Goal: Information Seeking & Learning: Understand process/instructions

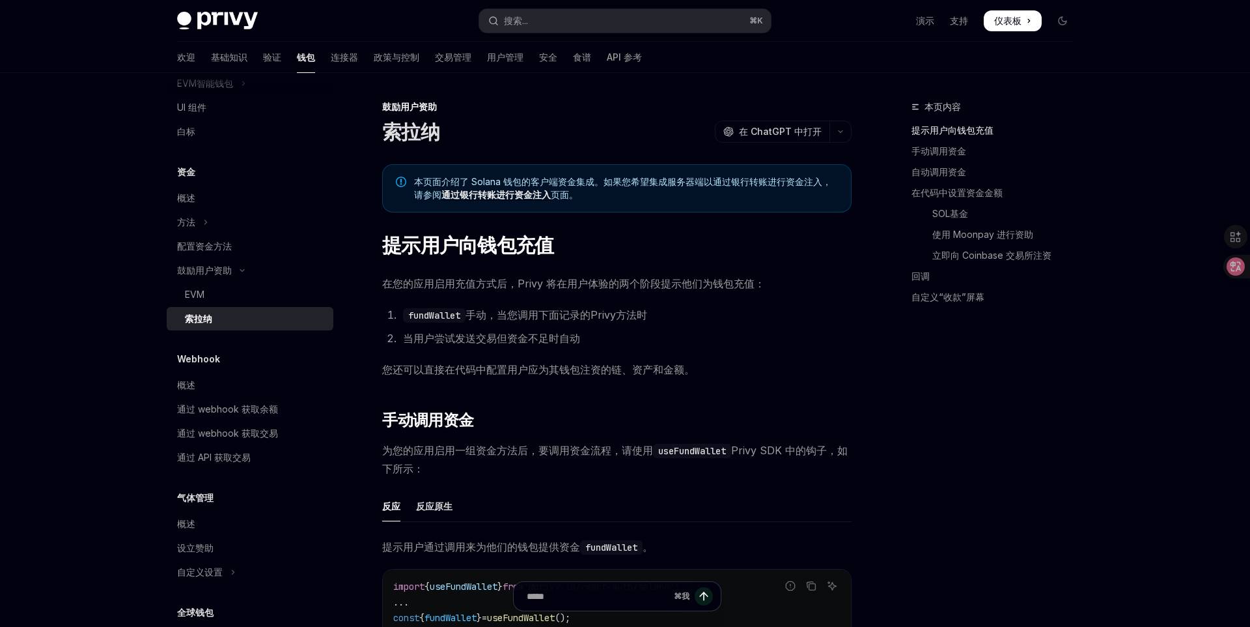
scroll to position [395, 0]
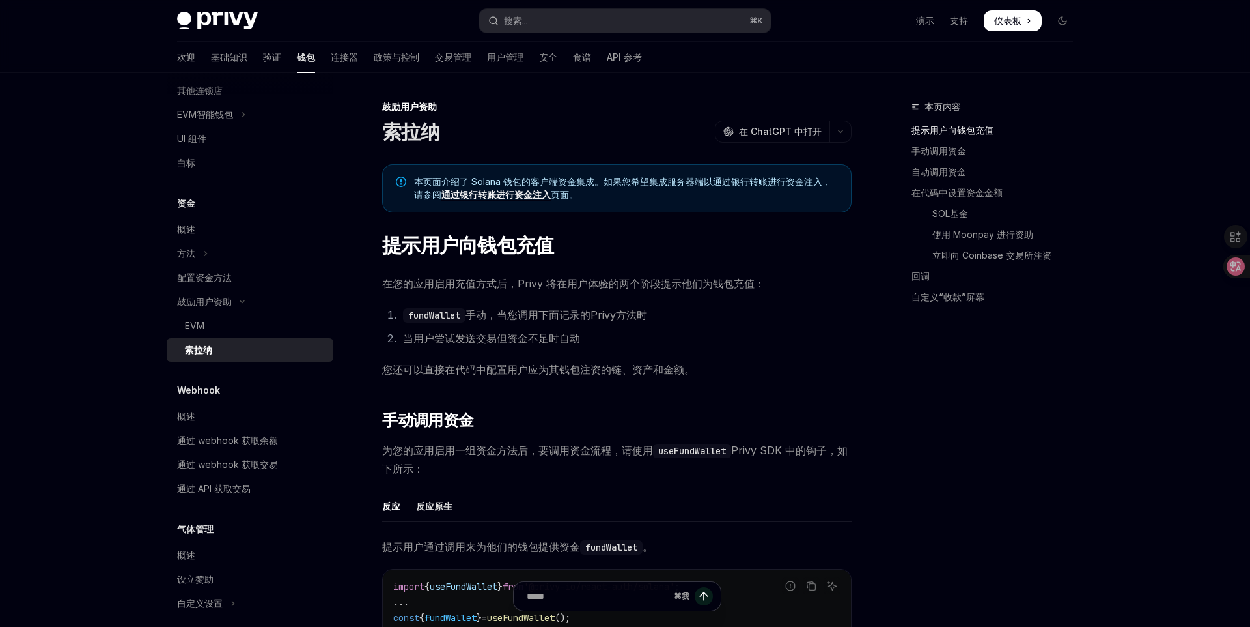
drag, startPoint x: 419, startPoint y: 281, endPoint x: 610, endPoint y: 279, distance: 190.8
click at [583, 279] on font "在您的应用启用充值方式后，Privy 将在用户体验的两个阶段提示他们为钱包充值：" at bounding box center [573, 283] width 383 height 13
drag, startPoint x: 615, startPoint y: 279, endPoint x: 640, endPoint y: 279, distance: 24.8
click at [616, 279] on font "在您的应用启用充值方式后，Privy 将在用户体验的两个阶段提示他们为钱包充值：" at bounding box center [573, 283] width 383 height 13
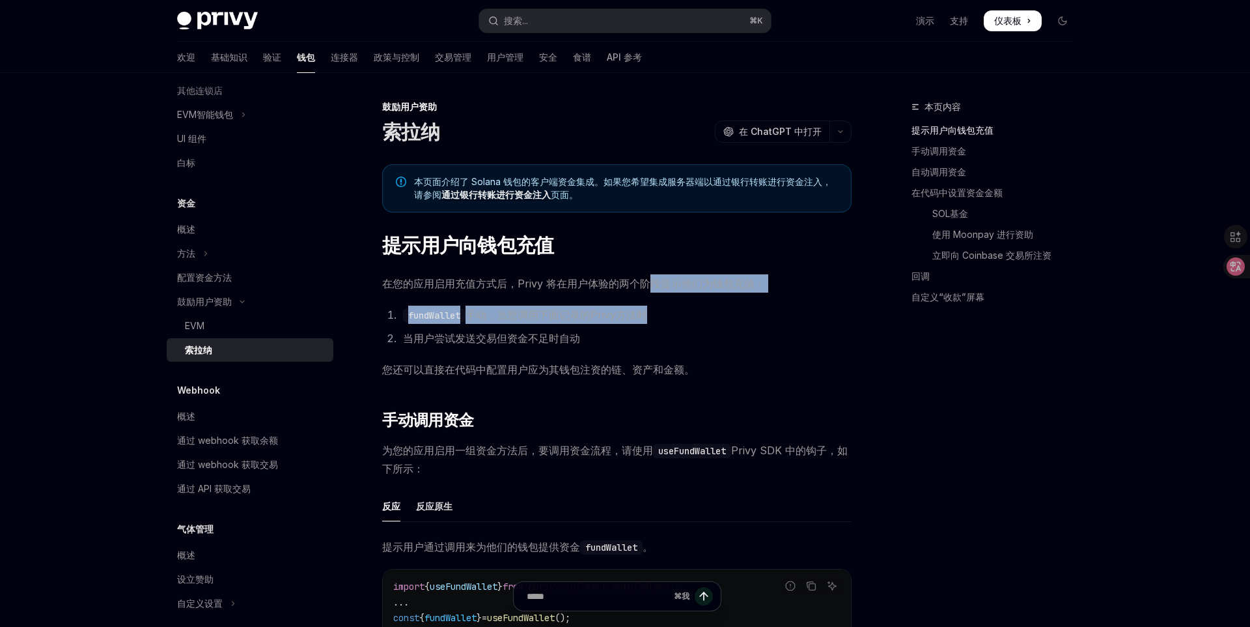
drag, startPoint x: 650, startPoint y: 279, endPoint x: 649, endPoint y: 307, distance: 28.0
click at [650, 315] on li "fundWallet 手动，当您调用下面记录的 Privy方法时" at bounding box center [625, 314] width 453 height 18
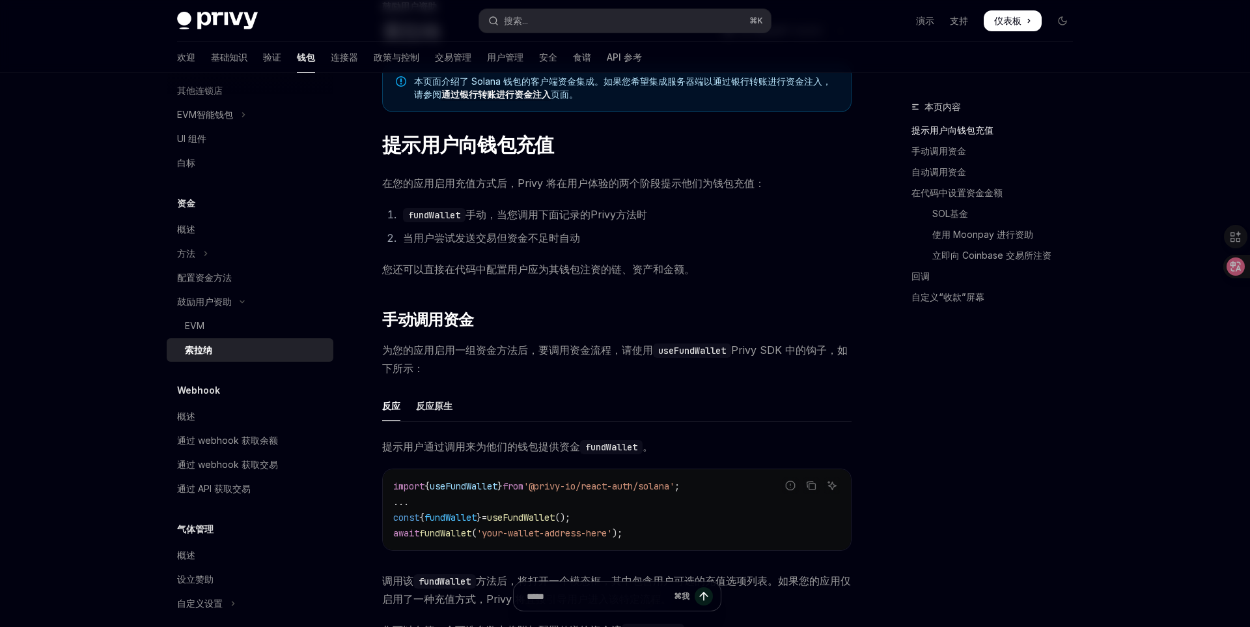
scroll to position [154, 0]
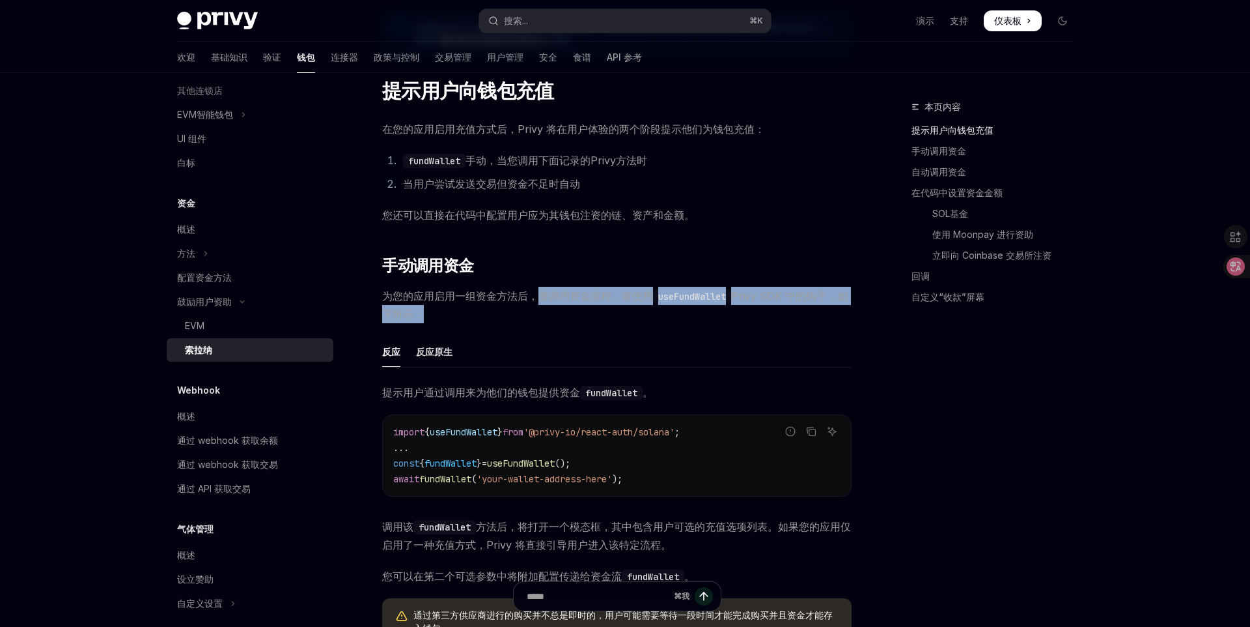
drag, startPoint x: 540, startPoint y: 297, endPoint x: 727, endPoint y: 322, distance: 188.6
click at [727, 322] on span "为您的应用启用一组资金方法后，要调用资金流程，请使用 useFundWallet Privy SDK 中的钩子，如下所示：" at bounding box center [617, 305] width 470 height 36
click at [718, 321] on div at bounding box center [718, 321] width 0 height 0
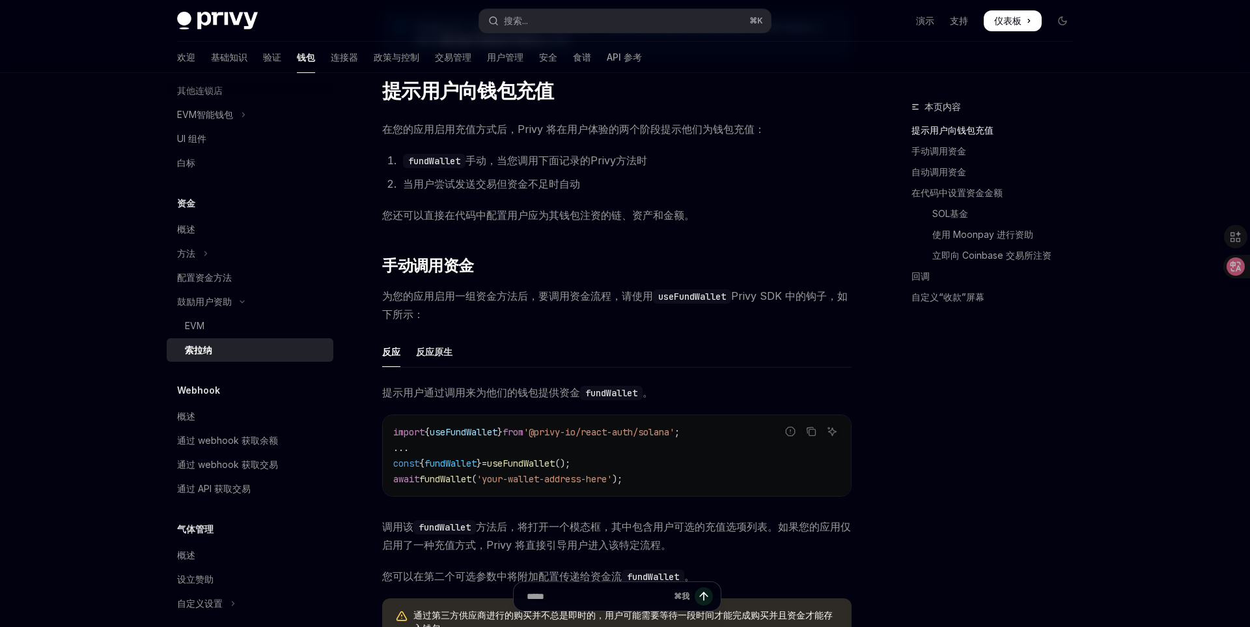
click at [625, 306] on span "为您的应用启用一组资金方法后，要调用资金流程，请使用 useFundWallet Privy SDK 中的钩子，如下所示：" at bounding box center [617, 305] width 470 height 36
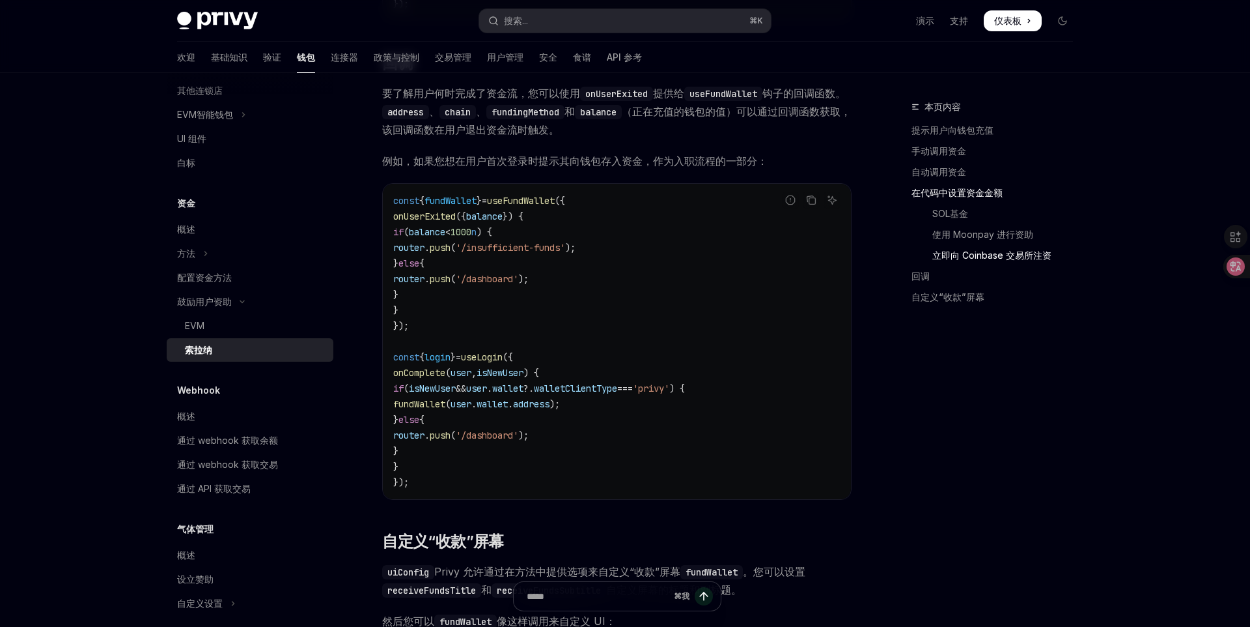
scroll to position [0, 0]
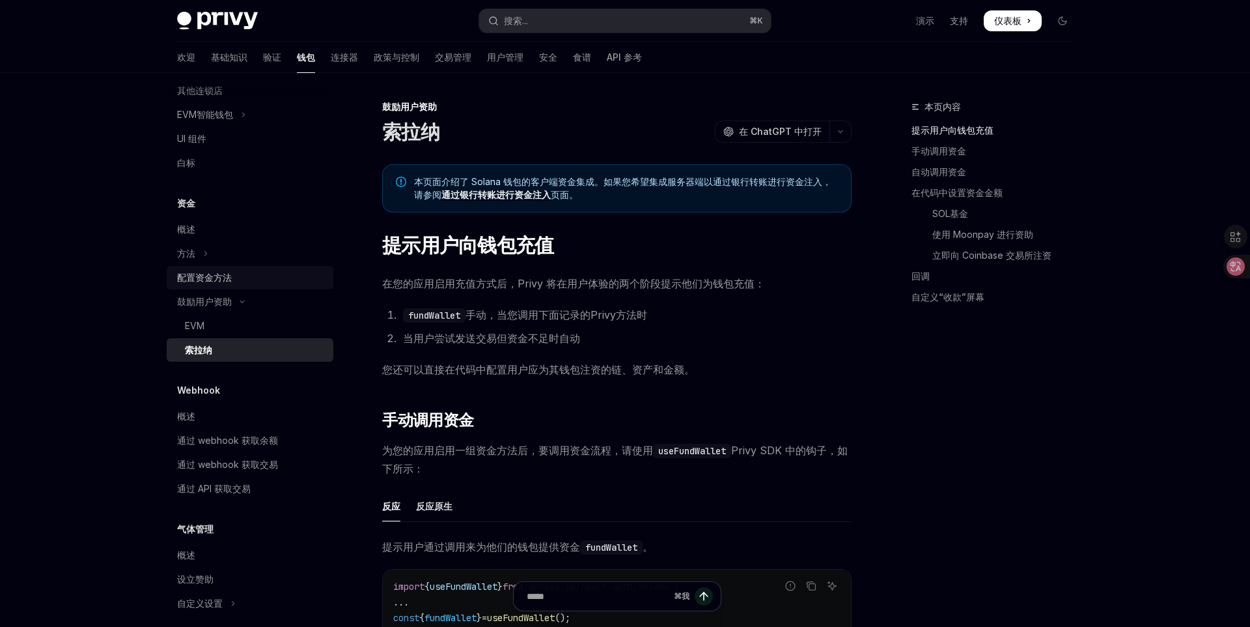
click at [225, 275] on font "配置资金方法" at bounding box center [204, 277] width 55 height 11
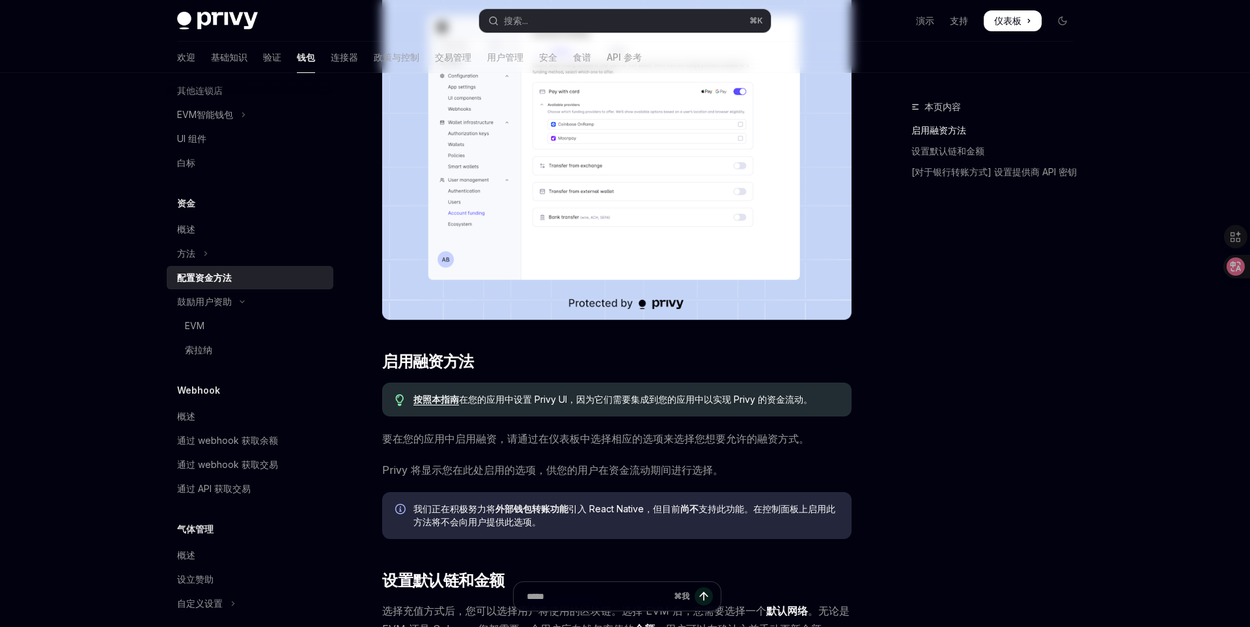
scroll to position [296, 0]
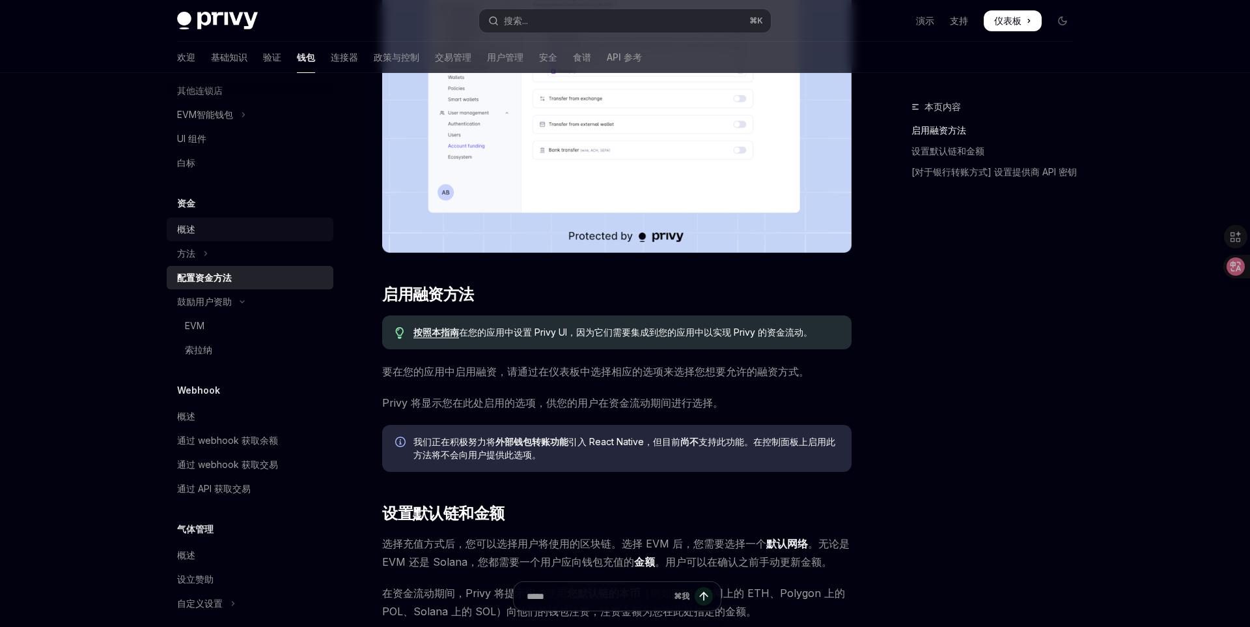
click at [185, 233] on font "概述" at bounding box center [186, 228] width 18 height 11
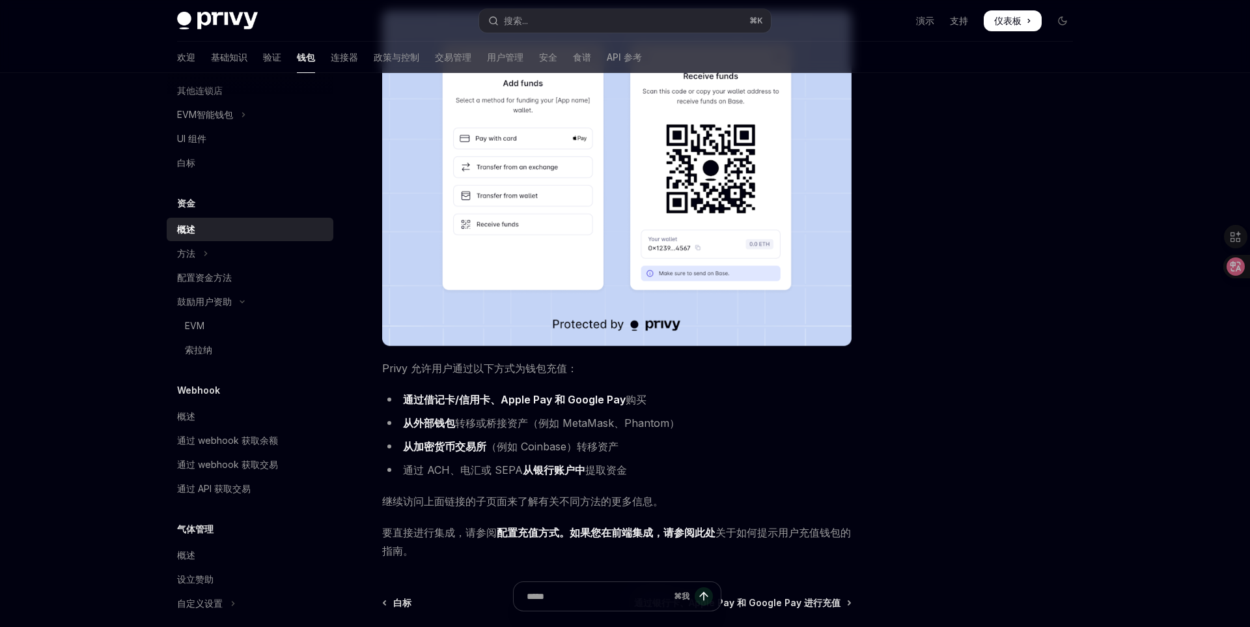
scroll to position [302, 0]
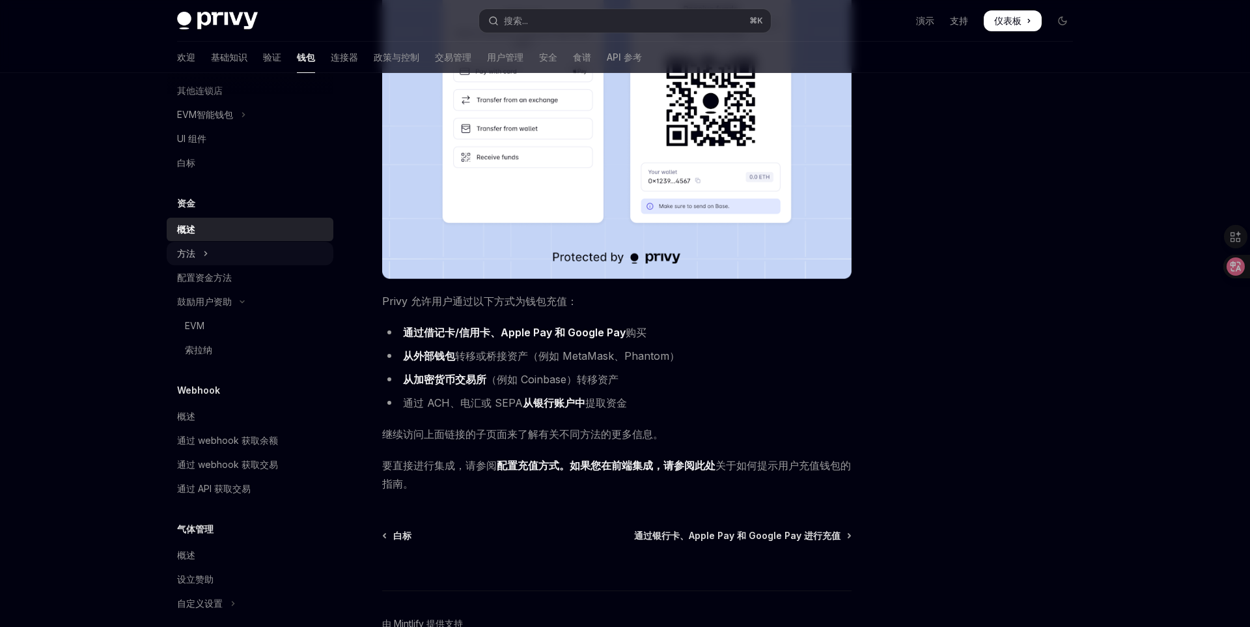
click at [253, 253] on button "方法" at bounding box center [250, 253] width 167 height 23
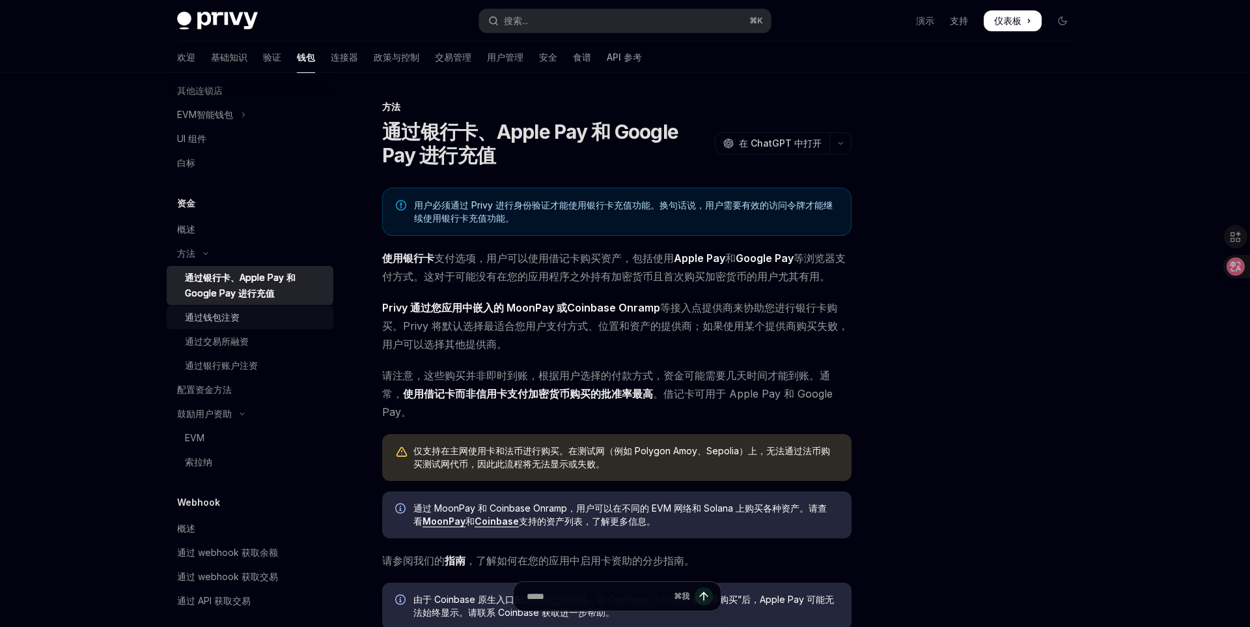
click at [262, 323] on div "通过钱包注资" at bounding box center [255, 317] width 141 height 16
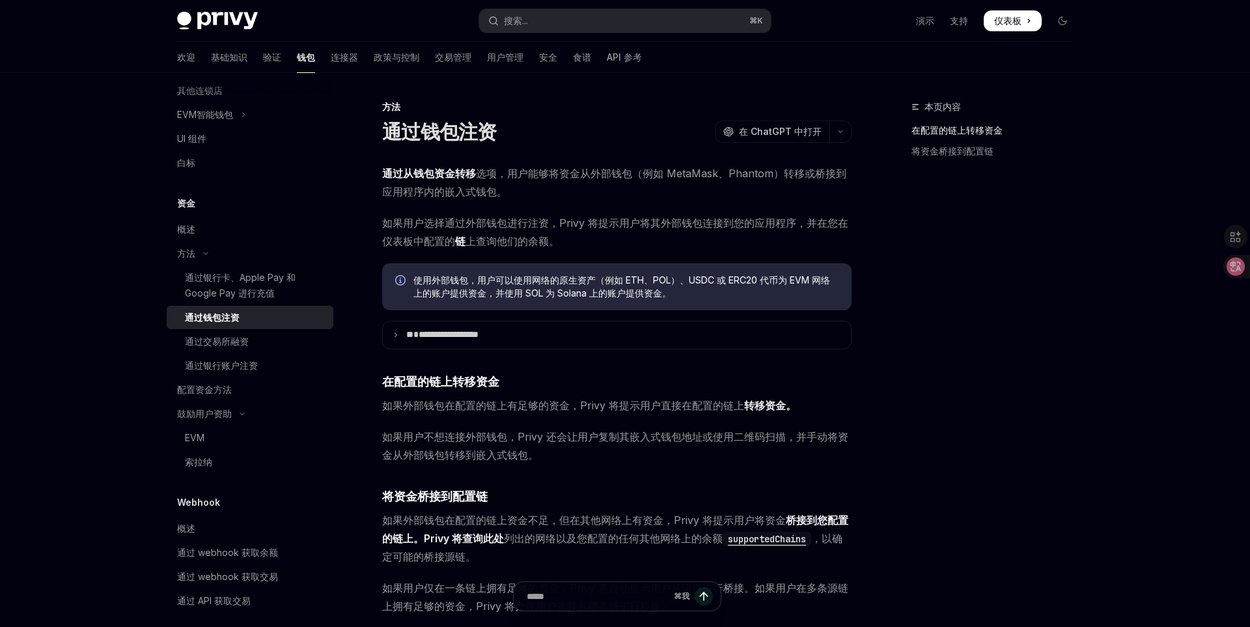
click at [459, 350] on div "**********" at bounding box center [617, 420] width 470 height 513
click at [473, 324] on summary "**********" at bounding box center [617, 334] width 468 height 27
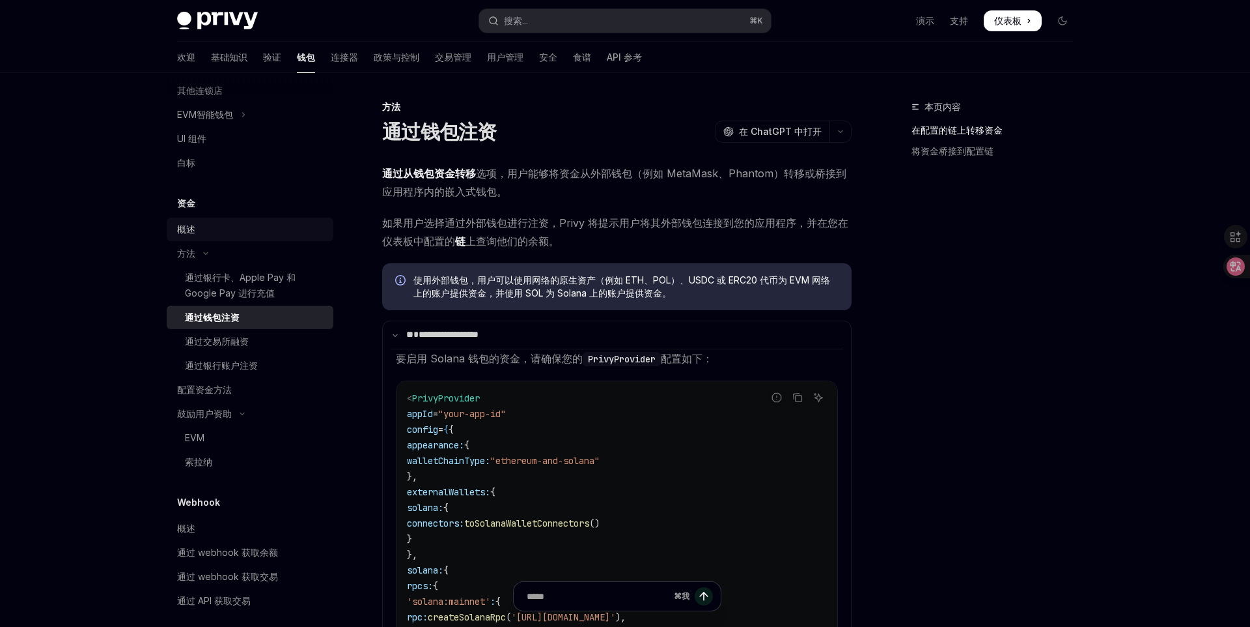
click at [211, 233] on div "概述" at bounding box center [251, 229] width 148 height 16
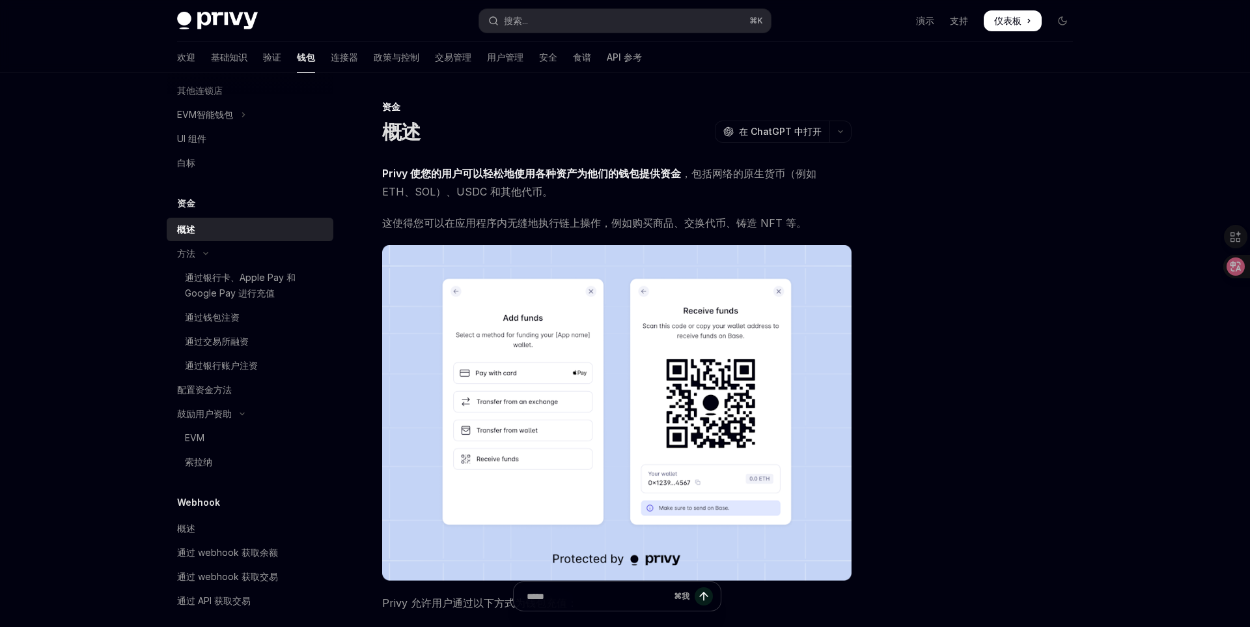
click at [237, 208] on div "资金" at bounding box center [250, 203] width 167 height 16
click at [237, 201] on div "资金" at bounding box center [250, 203] width 167 height 16
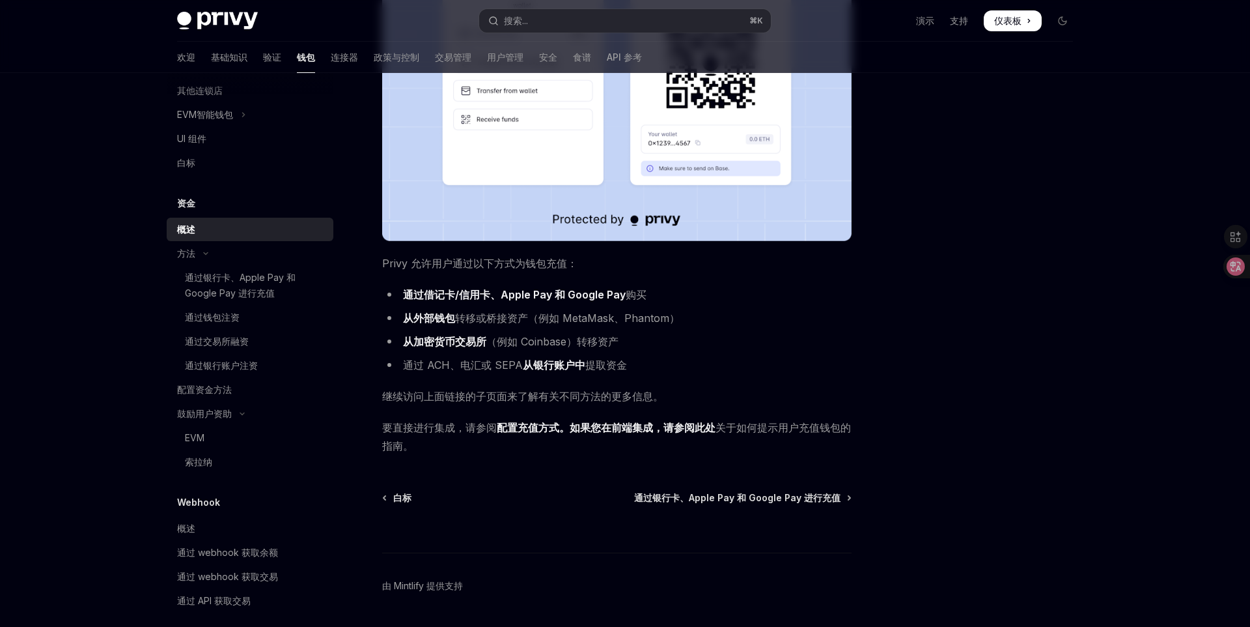
scroll to position [378, 0]
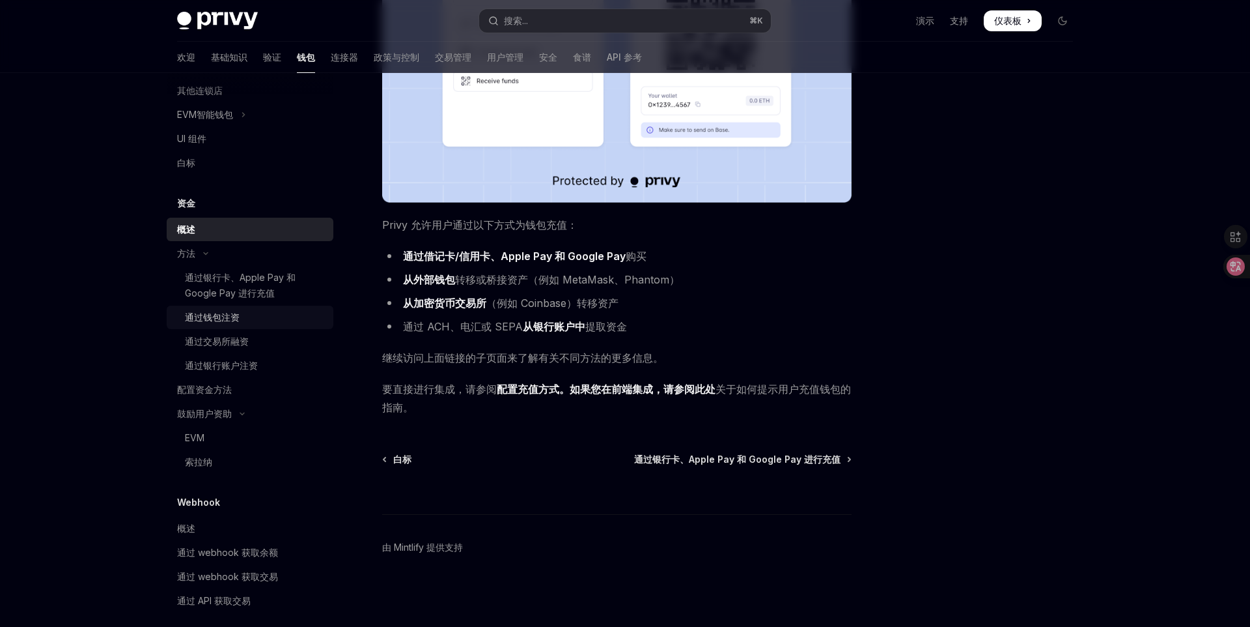
click at [264, 323] on div "通过钱包注资" at bounding box center [255, 317] width 141 height 16
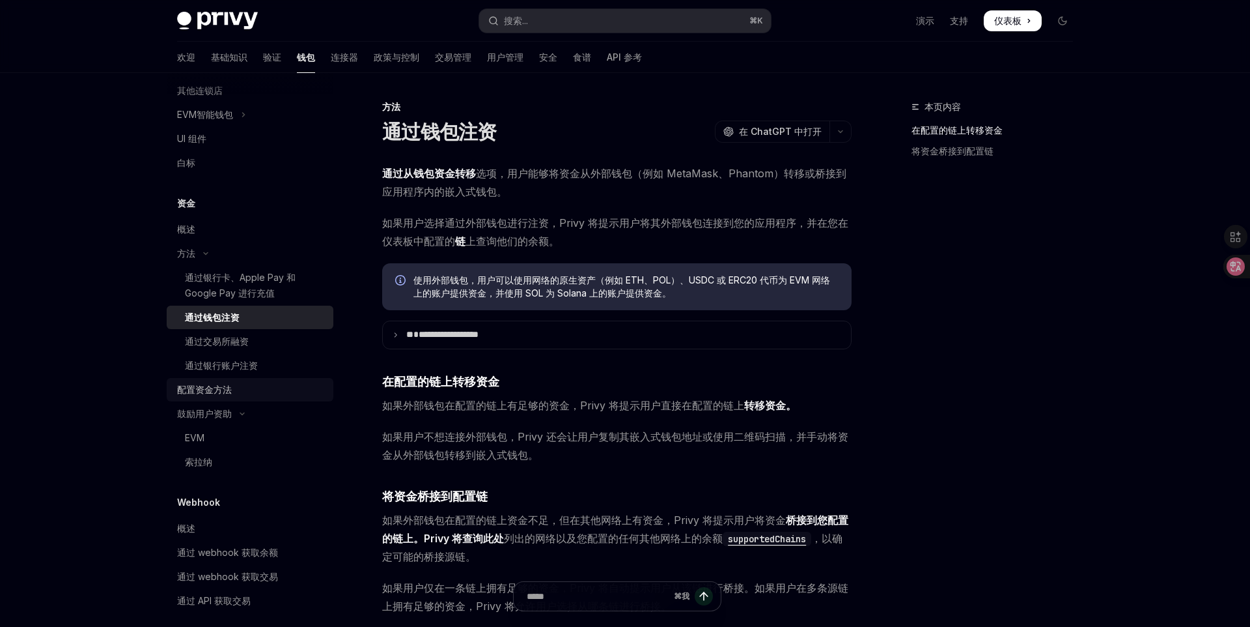
click at [203, 391] on font "配置资金方法" at bounding box center [204, 389] width 55 height 11
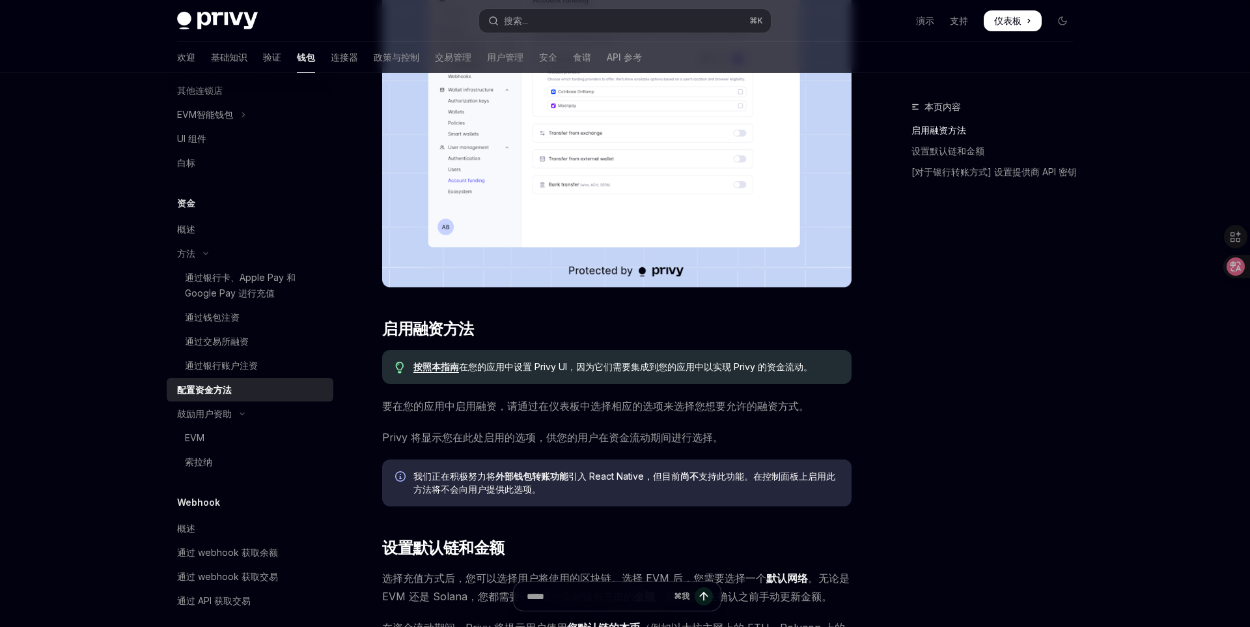
scroll to position [550, 0]
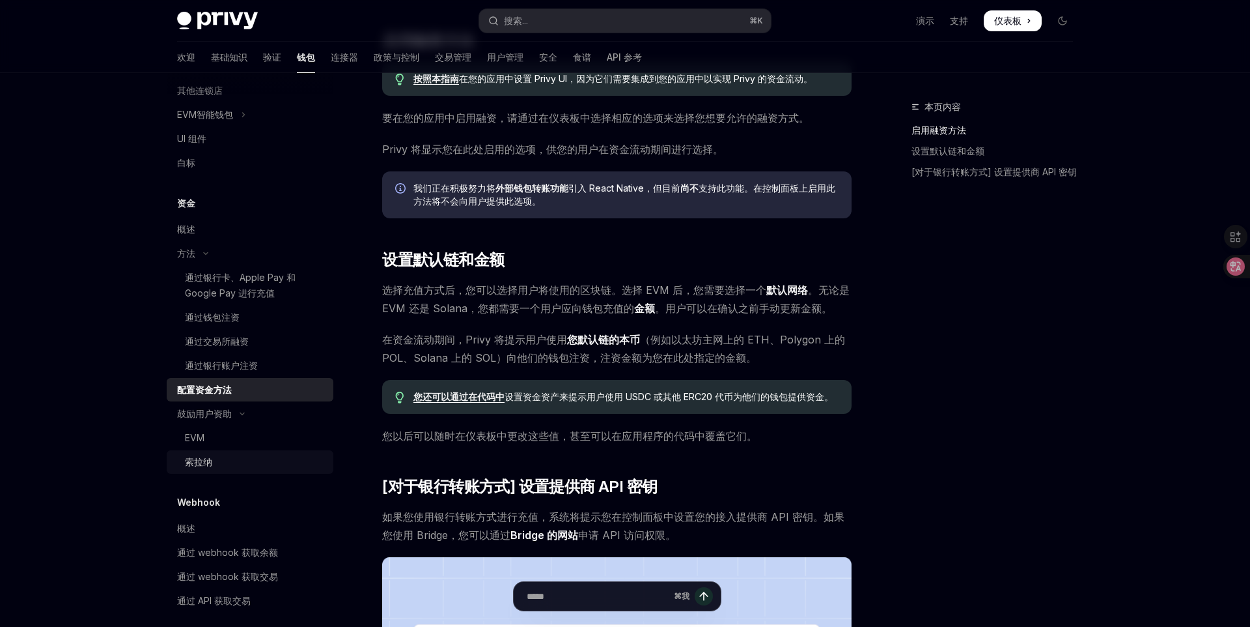
click at [223, 459] on div "索拉纳" at bounding box center [255, 462] width 141 height 16
type textarea "*"
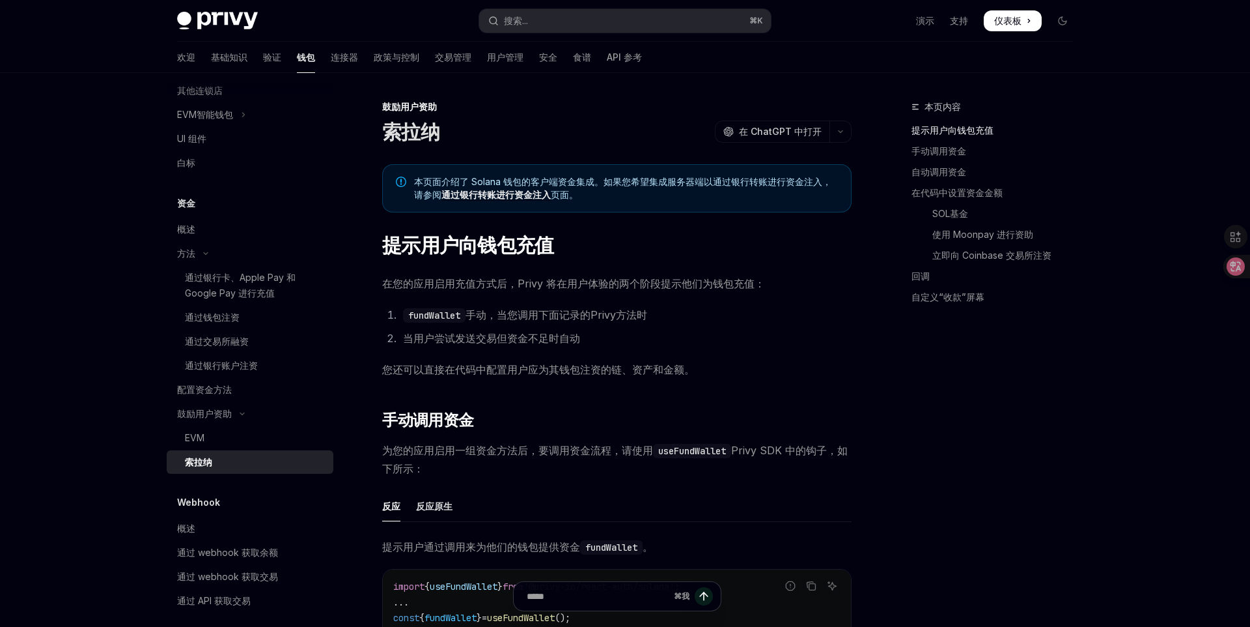
scroll to position [298, 0]
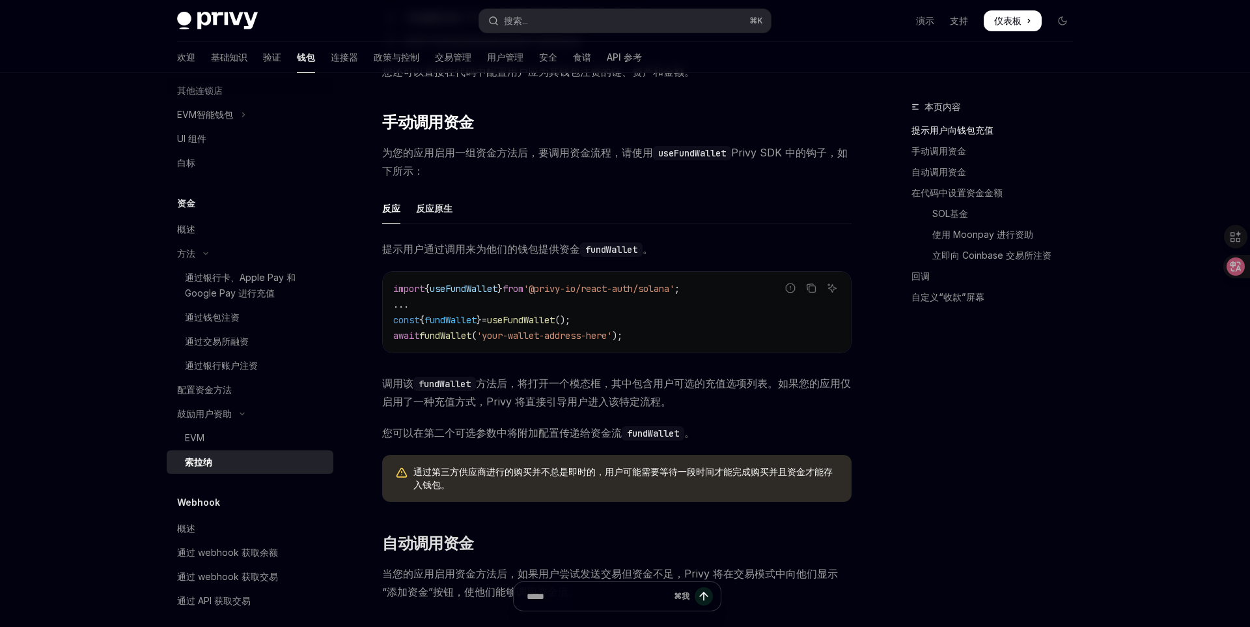
click at [451, 335] on span "fundWallet" at bounding box center [445, 336] width 52 height 12
copy span "fundWallet"
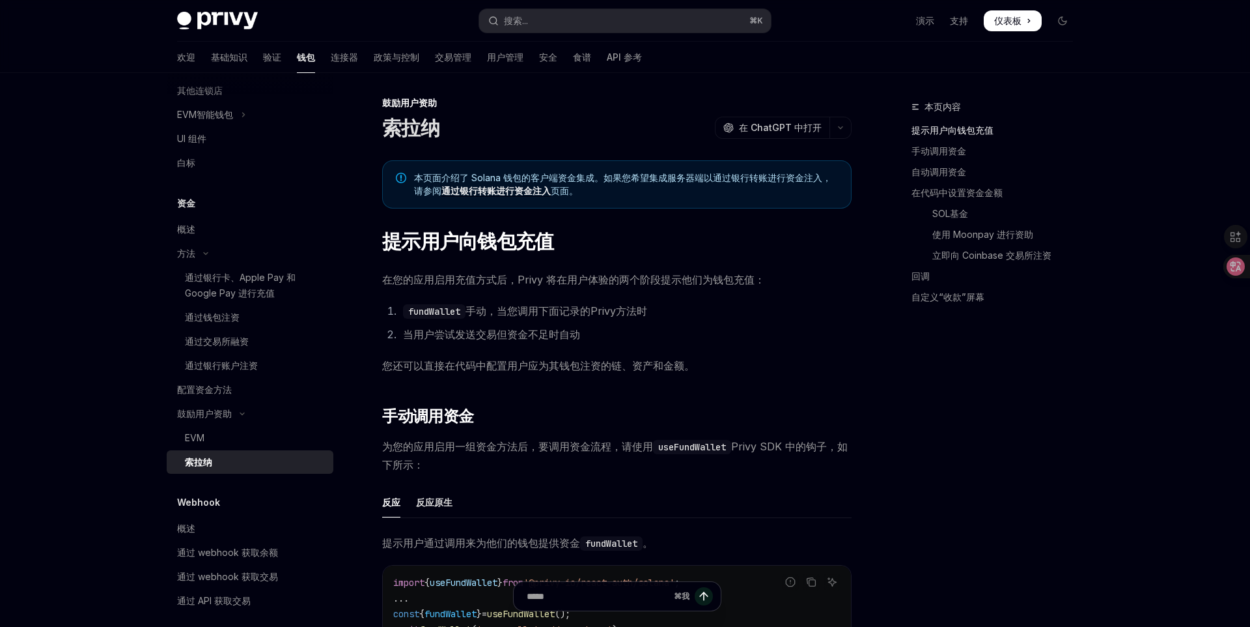
scroll to position [0, 0]
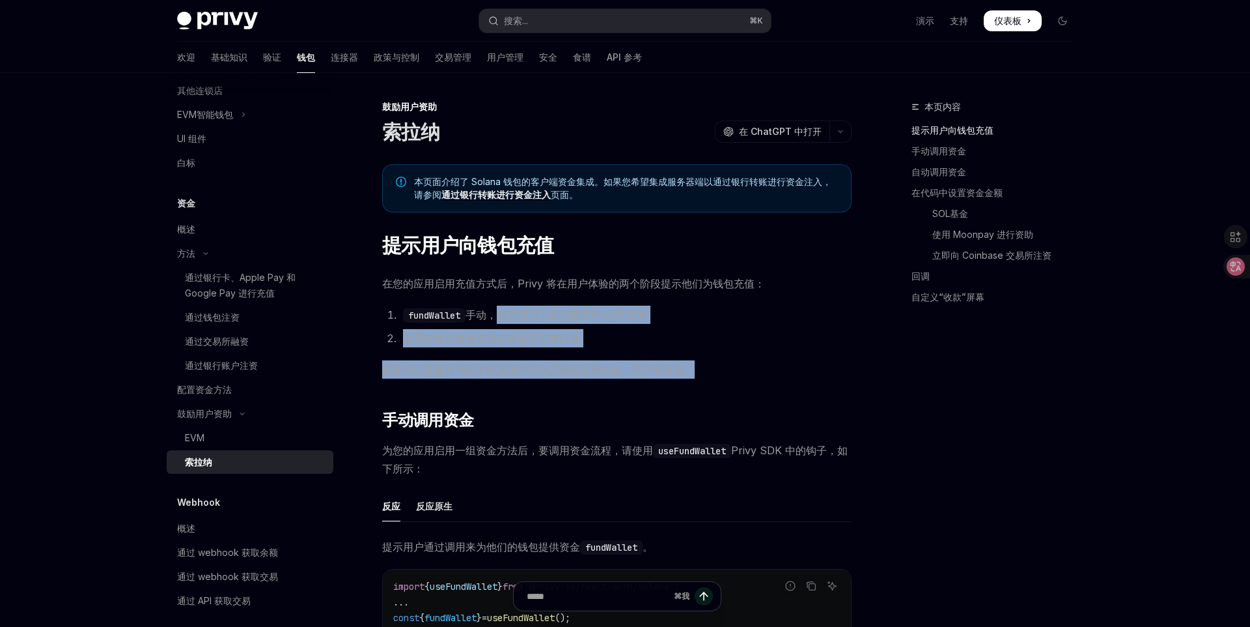
drag, startPoint x: 502, startPoint y: 313, endPoint x: 715, endPoint y: 369, distance: 220.4
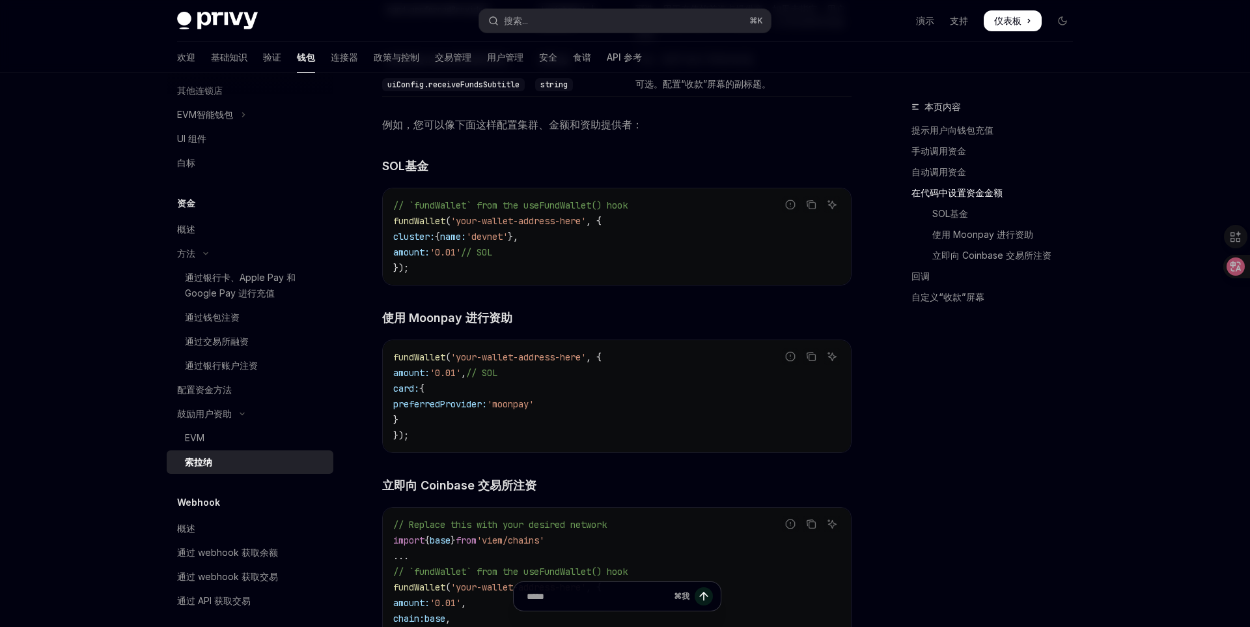
scroll to position [1137, 0]
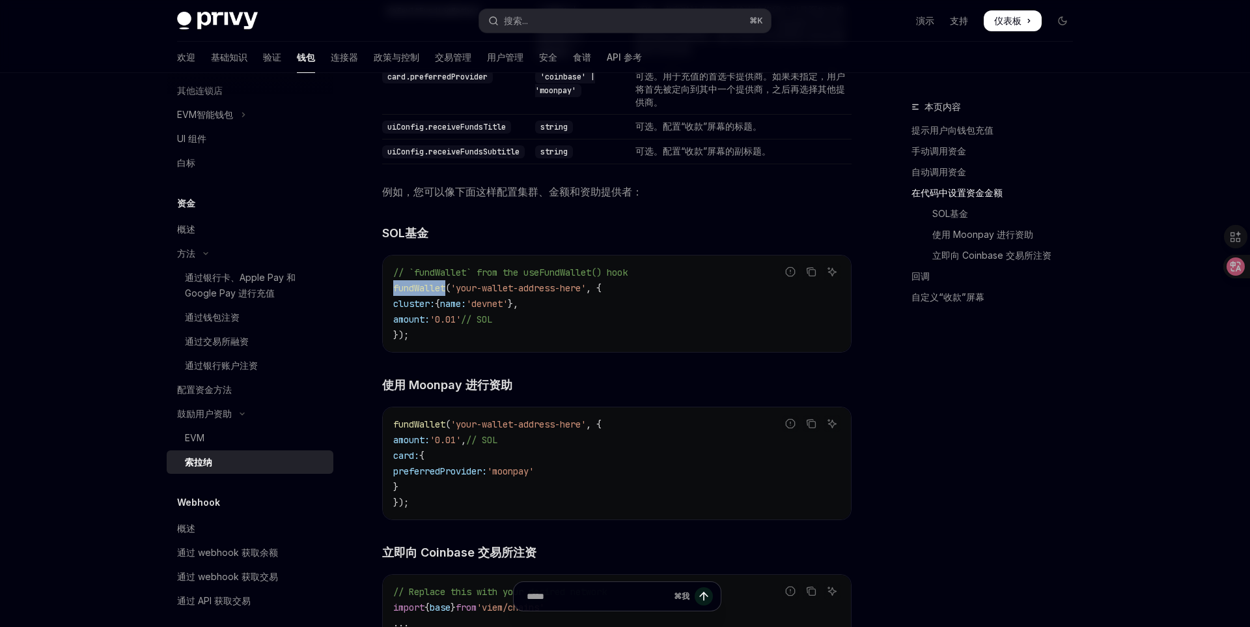
drag, startPoint x: 394, startPoint y: 289, endPoint x: 445, endPoint y: 287, distance: 51.5
click at [445, 287] on span "fundWallet" at bounding box center [419, 288] width 52 height 12
copy span "fundWallet"
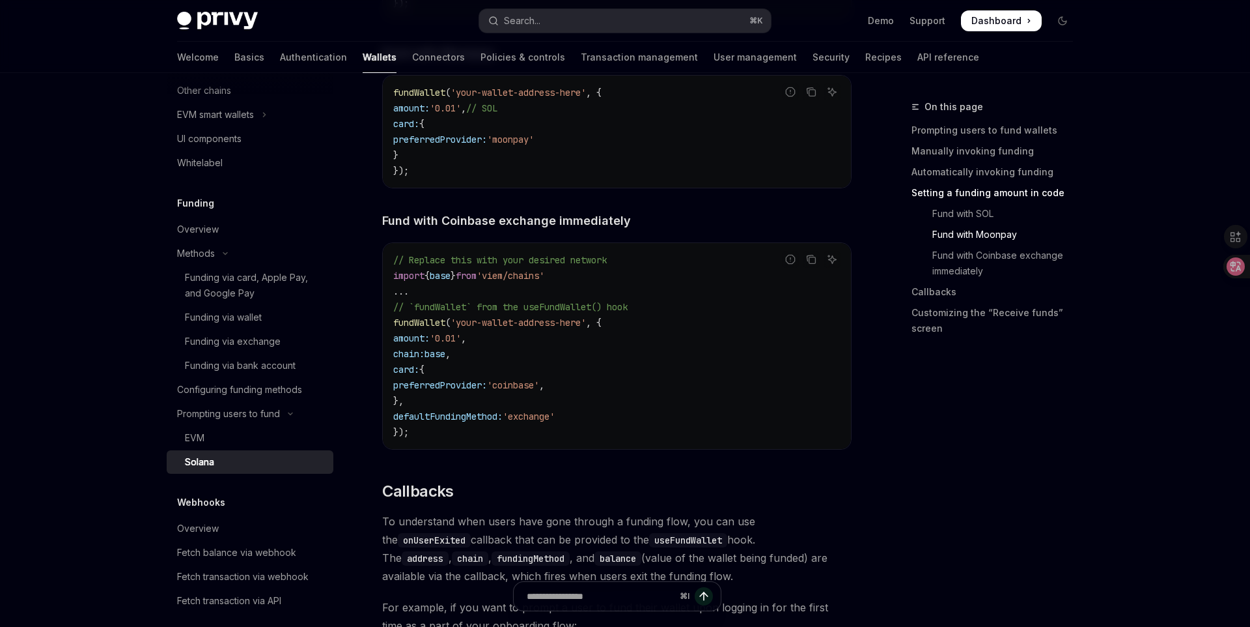
scroll to position [1408, 0]
